Goal: Information Seeking & Learning: Find specific fact

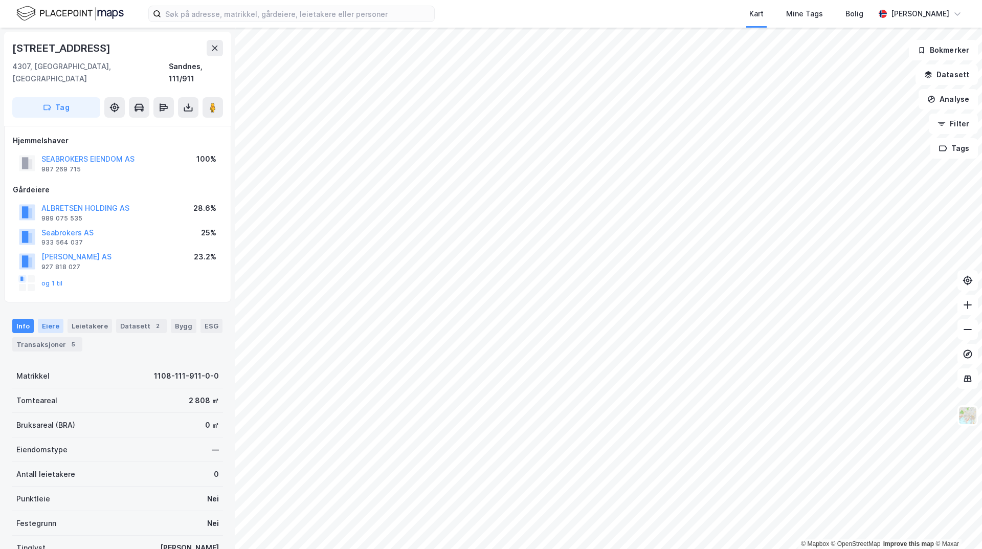
click at [54, 318] on div "Eiere" at bounding box center [51, 325] width 26 height 14
